Goal: Information Seeking & Learning: Learn about a topic

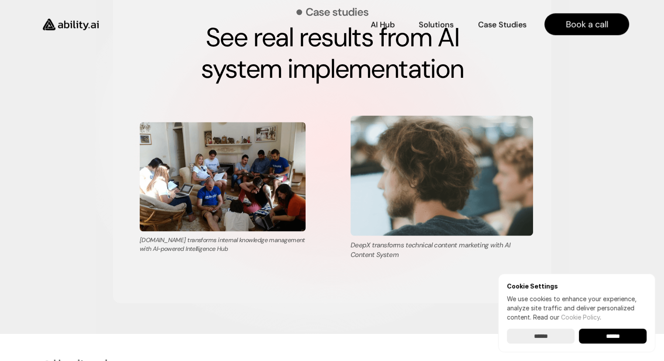
scroll to position [1561, 0]
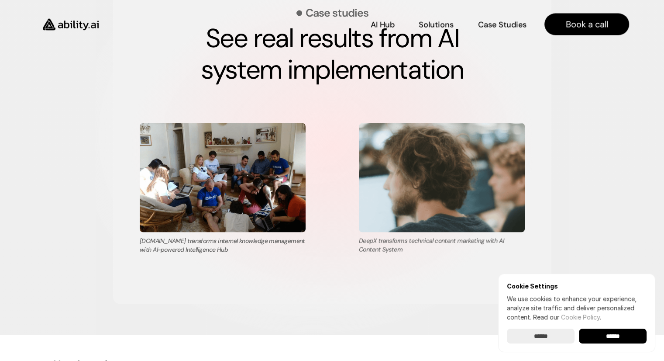
click at [625, 336] on input "******" at bounding box center [613, 335] width 68 height 15
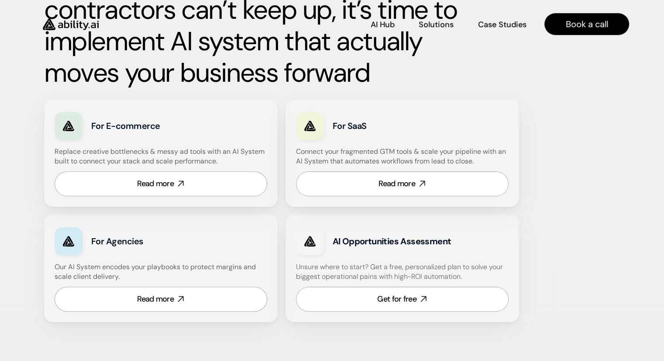
scroll to position [466, 0]
drag, startPoint x: 251, startPoint y: 160, endPoint x: 227, endPoint y: 142, distance: 30.3
click at [227, 142] on div "For E-commerce Replace creative bottlenecks & messy ad tools with an AI System …" at bounding box center [161, 153] width 234 height 107
click at [239, 159] on h4 "Replace creative bottlenecks & messy ad tools with an AI System built to connec…" at bounding box center [160, 157] width 210 height 20
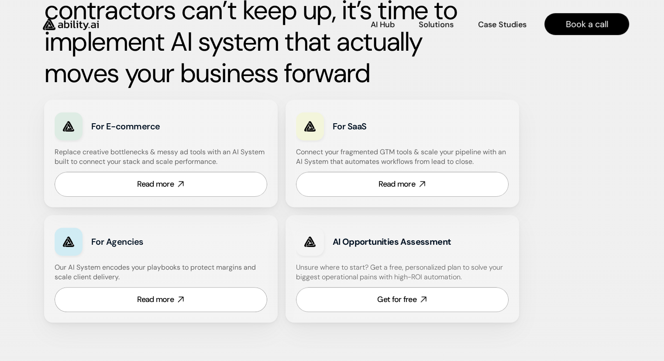
click at [239, 159] on h4 "Replace creative bottlenecks & messy ad tools with an AI System built to connec…" at bounding box center [160, 157] width 210 height 20
drag, startPoint x: 486, startPoint y: 164, endPoint x: 433, endPoint y: 136, distance: 60.0
click at [433, 136] on div "For SaaS Connect your fragmented GTM tools & scale your pipeline with an AI Sys…" at bounding box center [403, 153] width 234 height 107
click at [197, 187] on link "Read more" at bounding box center [161, 184] width 213 height 25
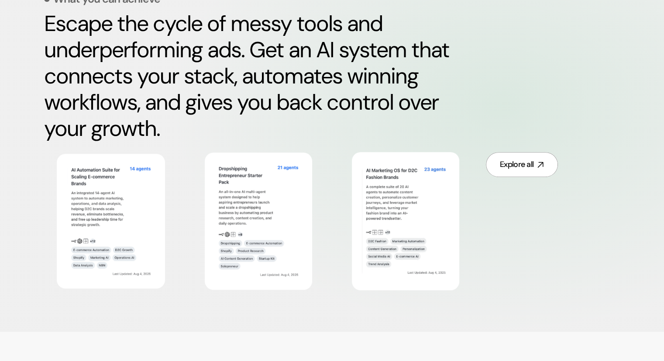
scroll to position [452, 0]
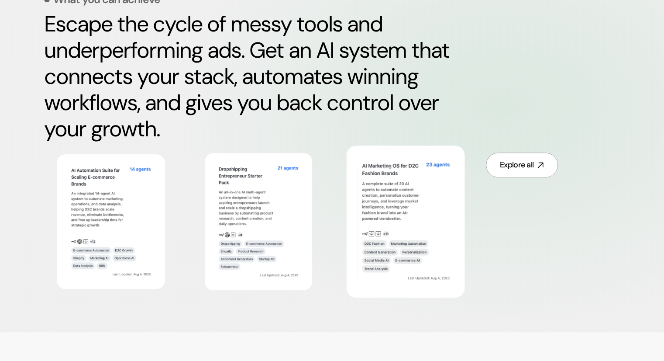
click at [398, 166] on img at bounding box center [406, 221] width 96 height 125
